Goal: Task Accomplishment & Management: Manage account settings

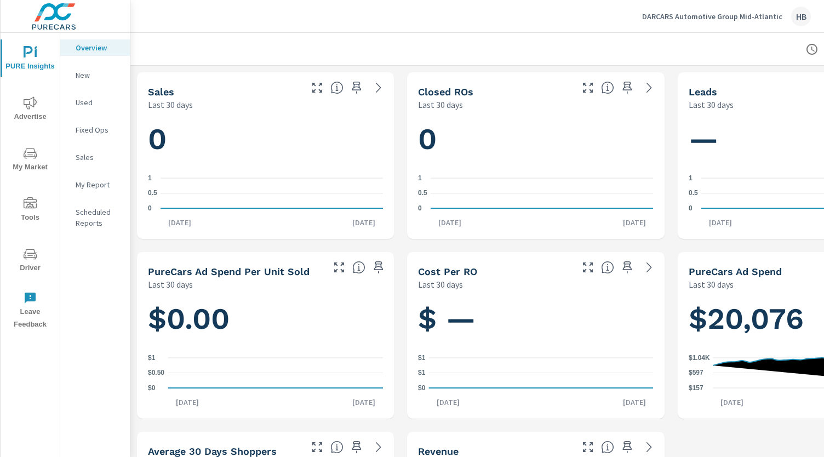
click at [21, 114] on span "Advertise" at bounding box center [30, 109] width 53 height 27
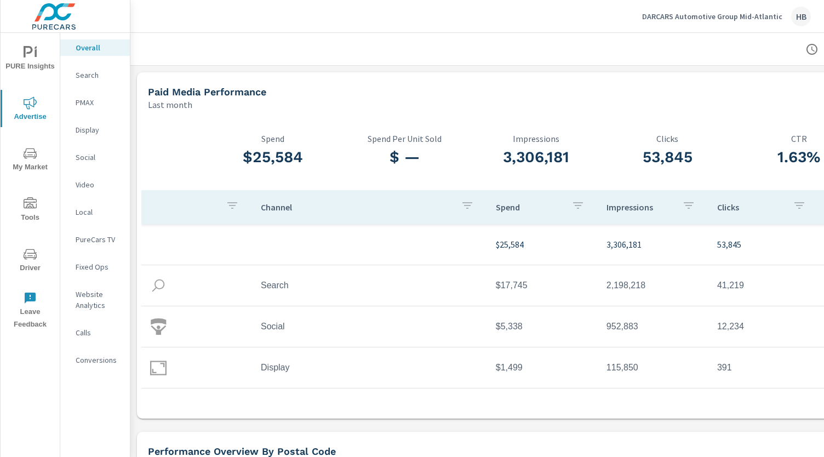
click at [281, 76] on div "Paid Media Performance Last month" at bounding box center [491, 91] width 708 height 39
click at [253, 6] on div "DARCARS Automotive Group Mid-Atlantic HB" at bounding box center [477, 16] width 667 height 32
click at [702, 22] on div "DARCARS Automotive Group Mid-Atlantic HB" at bounding box center [726, 17] width 169 height 20
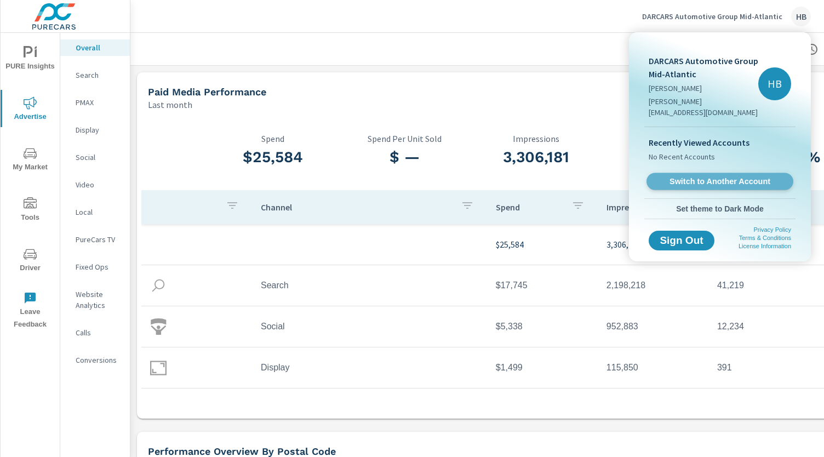
click at [679, 176] on span "Switch to Another Account" at bounding box center [719, 181] width 134 height 10
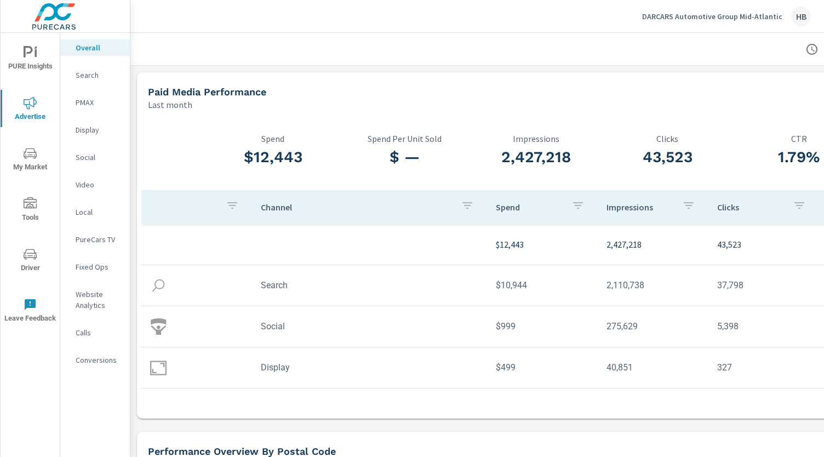
click at [248, 65] on div at bounding box center [536, 49] width 784 height 32
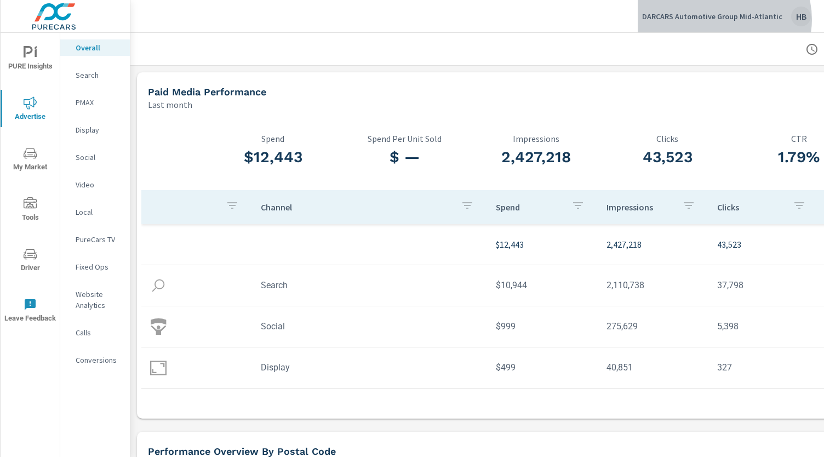
click at [729, 19] on p "DARCARS Automotive Group Mid-Atlantic" at bounding box center [712, 17] width 140 height 10
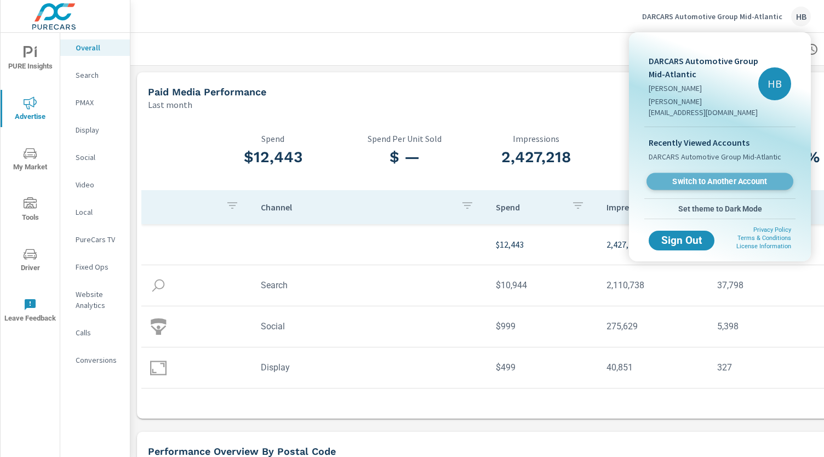
click at [716, 176] on span "Switch to Another Account" at bounding box center [719, 181] width 134 height 10
